Goal: Transaction & Acquisition: Purchase product/service

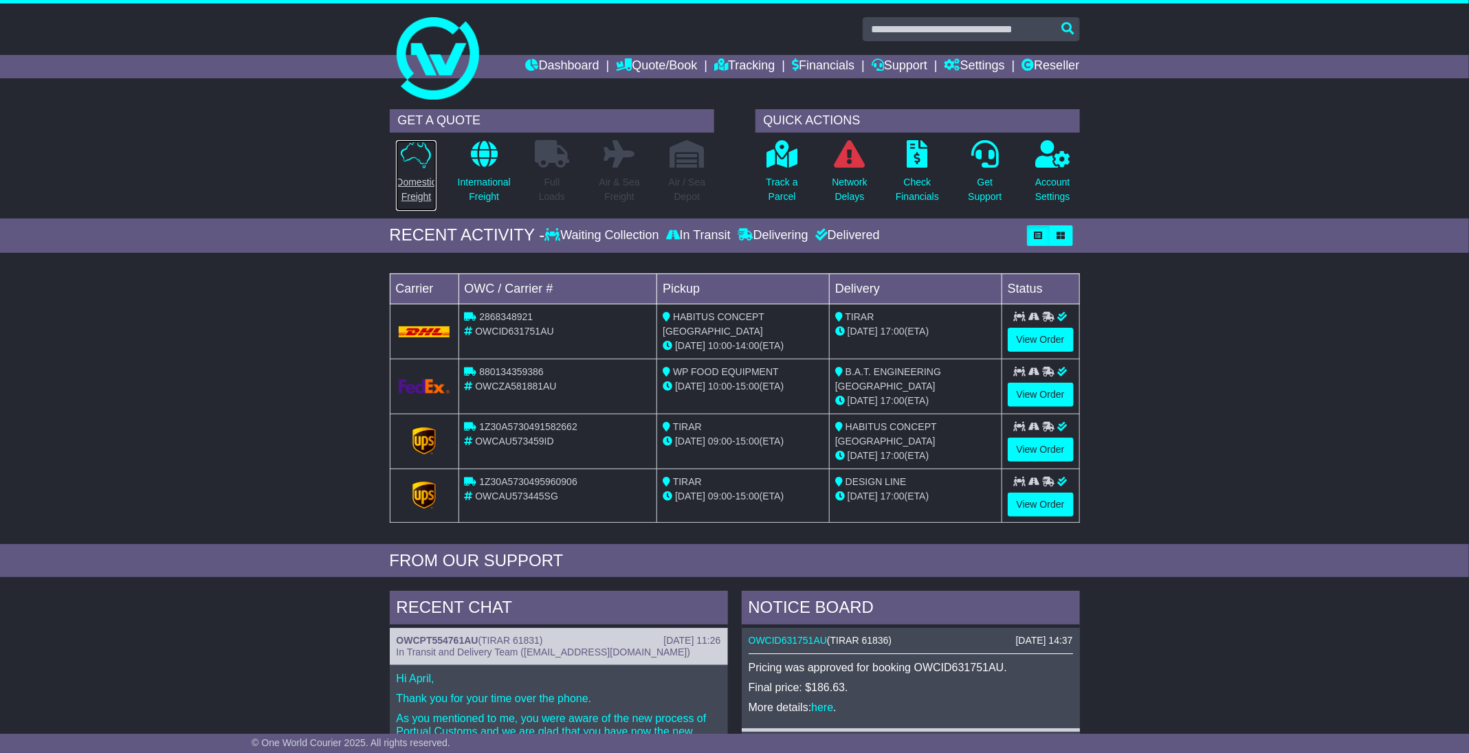
drag, startPoint x: 0, startPoint y: 0, endPoint x: 417, endPoint y: 186, distance: 456.8
click at [417, 186] on p "Domestic Freight" at bounding box center [416, 189] width 40 height 29
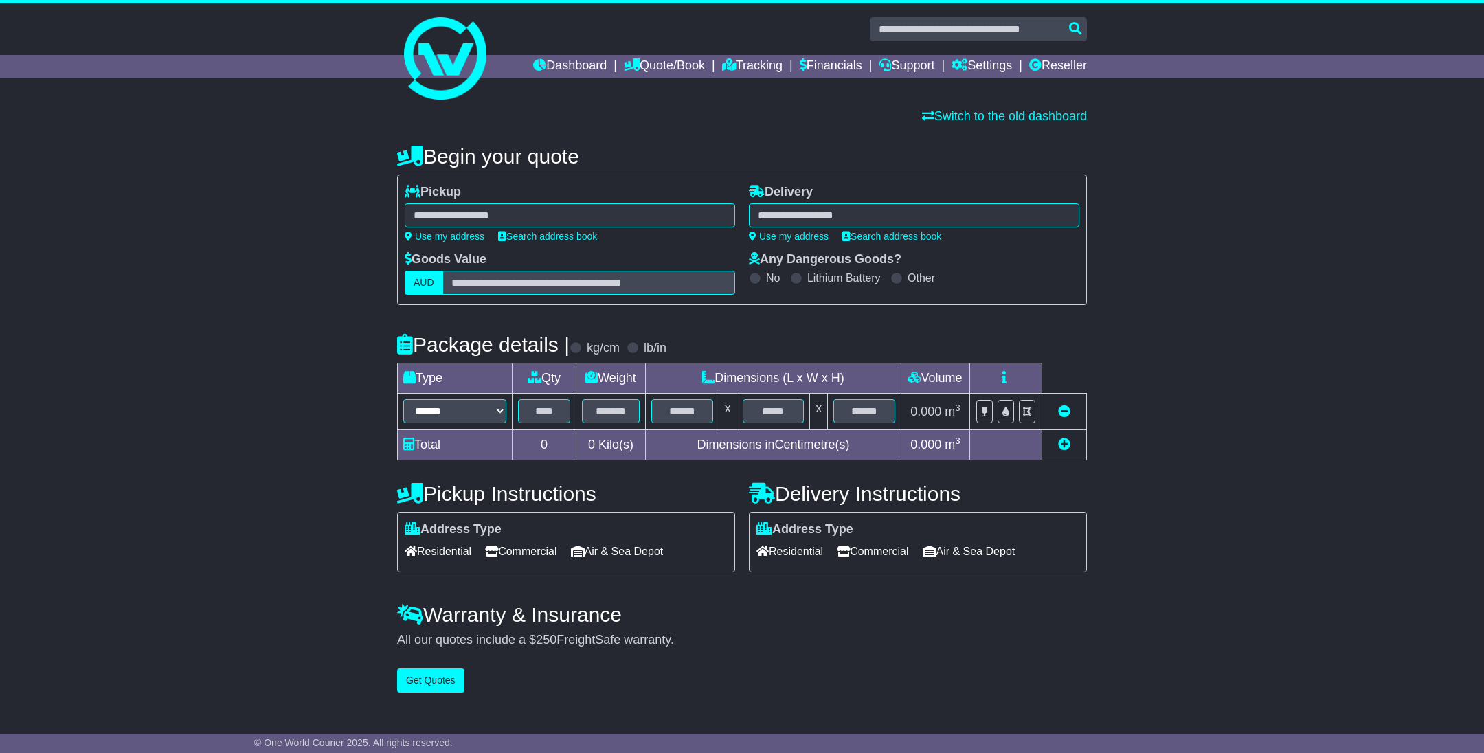
click at [1186, 443] on div "**********" at bounding box center [742, 415] width 1484 height 568
click at [1187, 443] on div "**********" at bounding box center [742, 415] width 1484 height 568
